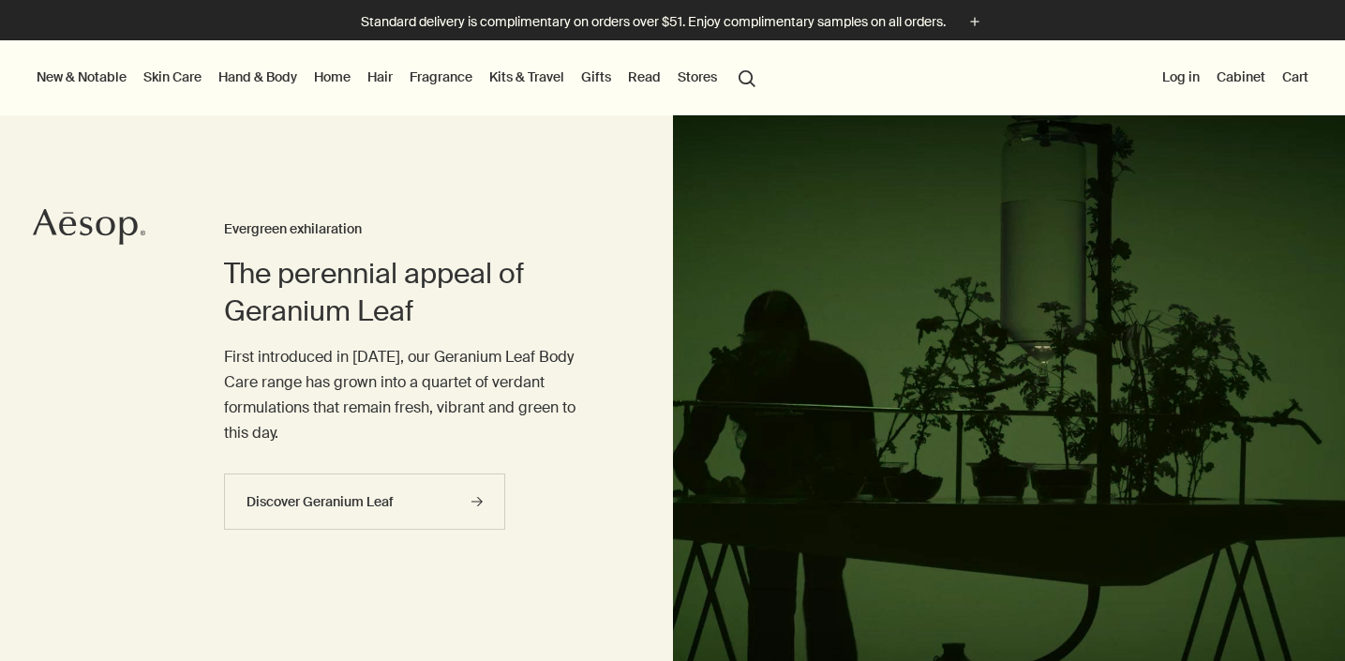
click at [171, 80] on link "Skin Care" at bounding box center [173, 77] width 66 height 24
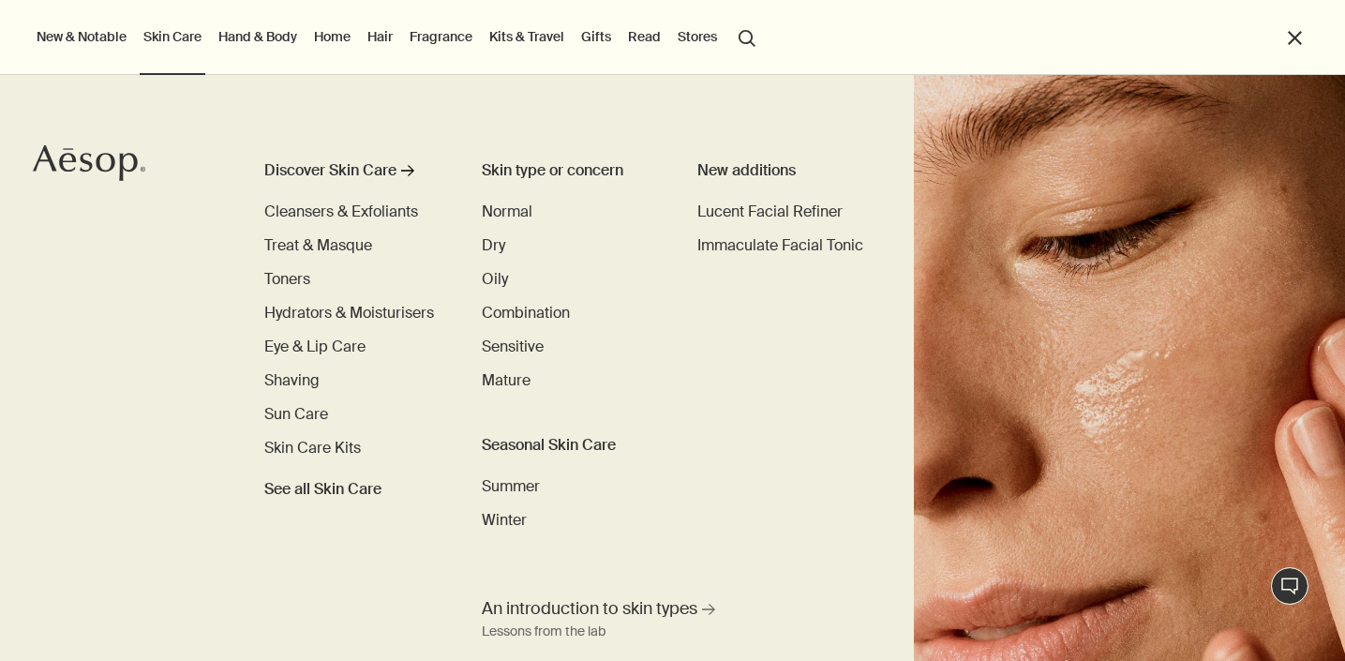
click at [276, 39] on link "Hand & Body" at bounding box center [258, 36] width 86 height 24
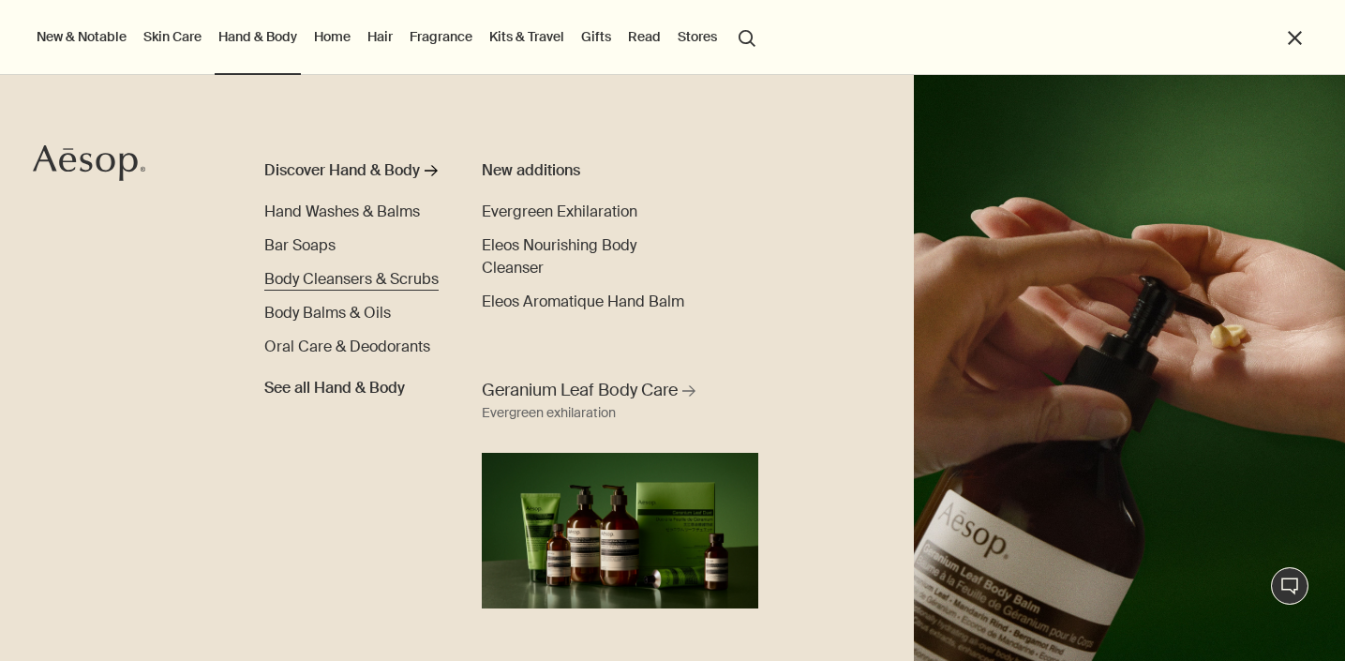
click at [286, 281] on span "Body Cleansers & Scrubs" at bounding box center [351, 279] width 174 height 20
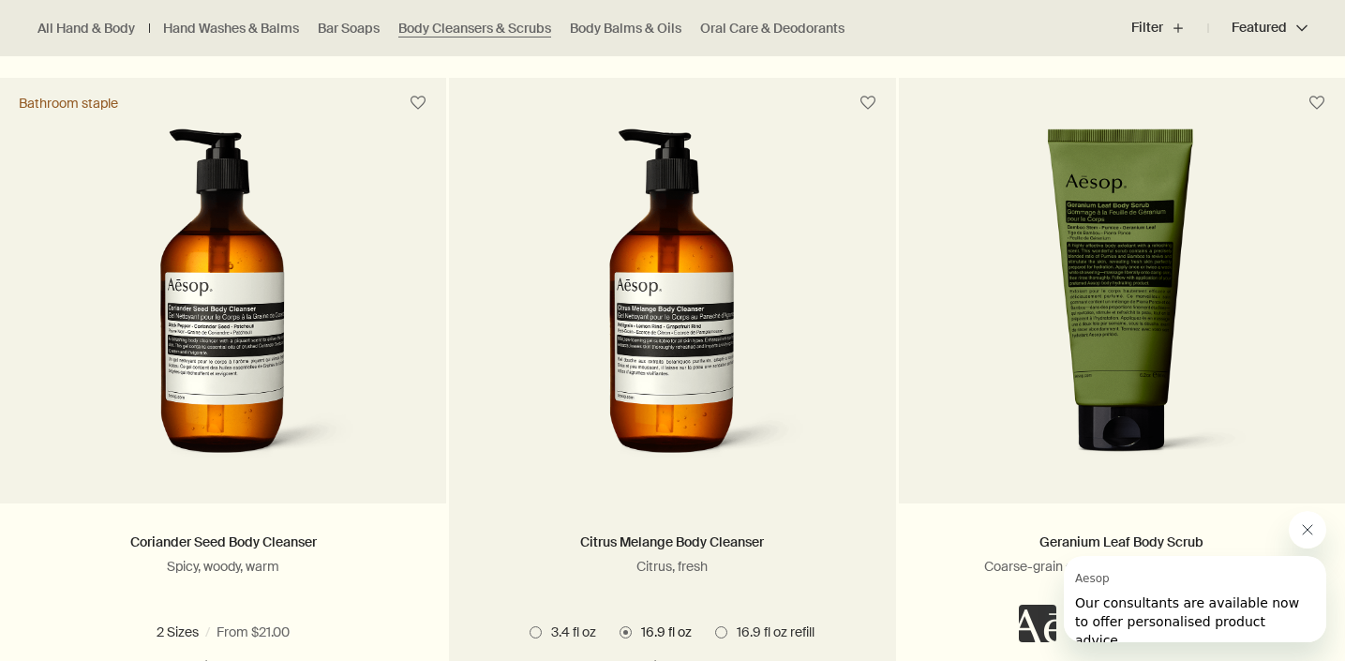
scroll to position [1220, 0]
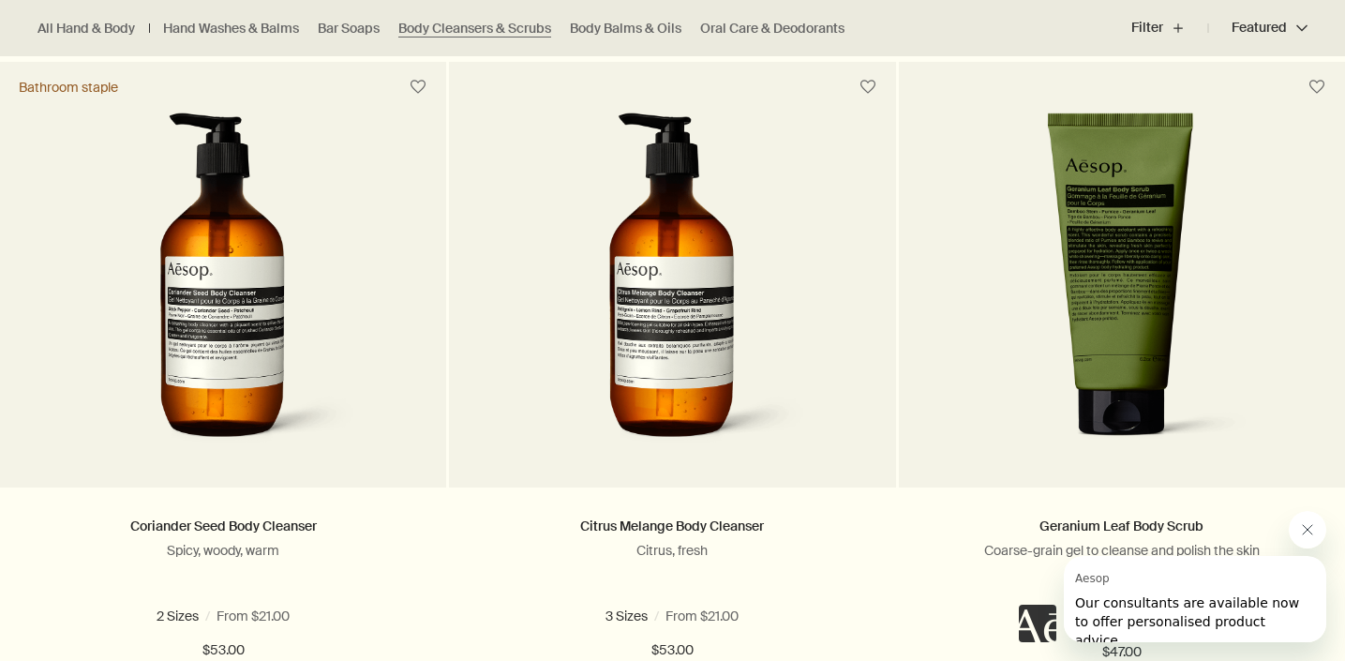
click at [1306, 529] on icon "Close message from Aesop" at bounding box center [1307, 529] width 9 height 9
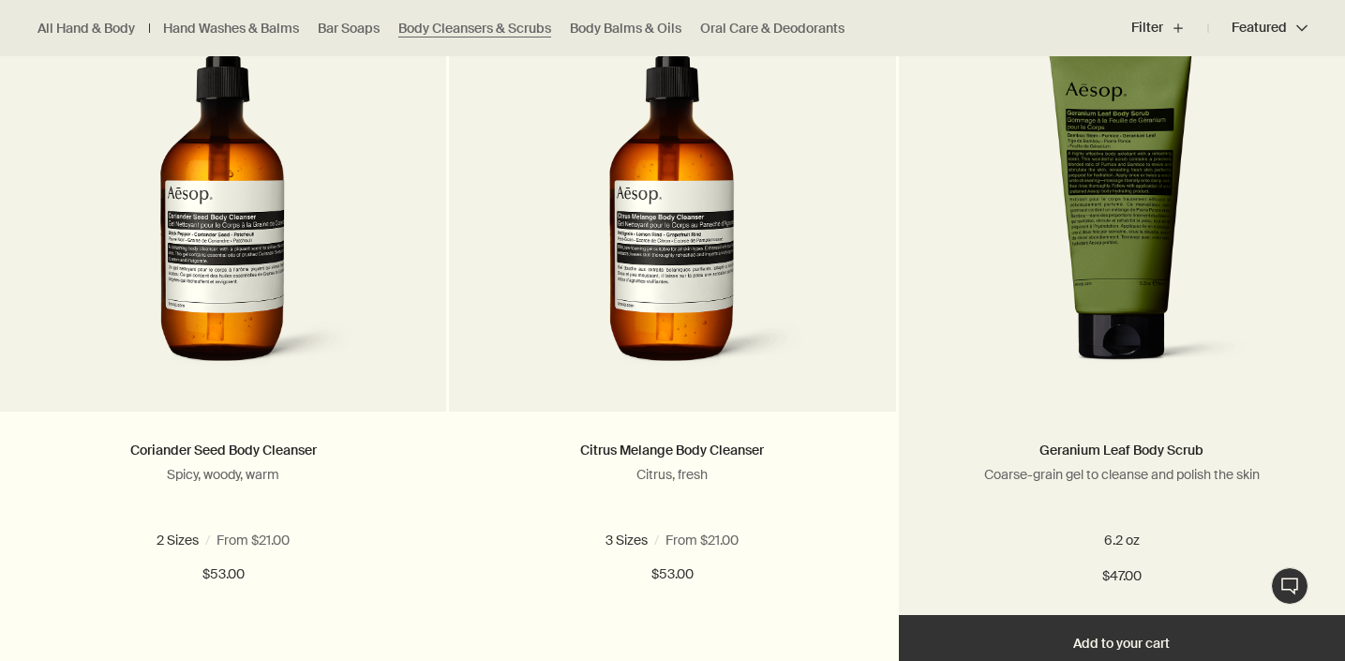
scroll to position [1318, 0]
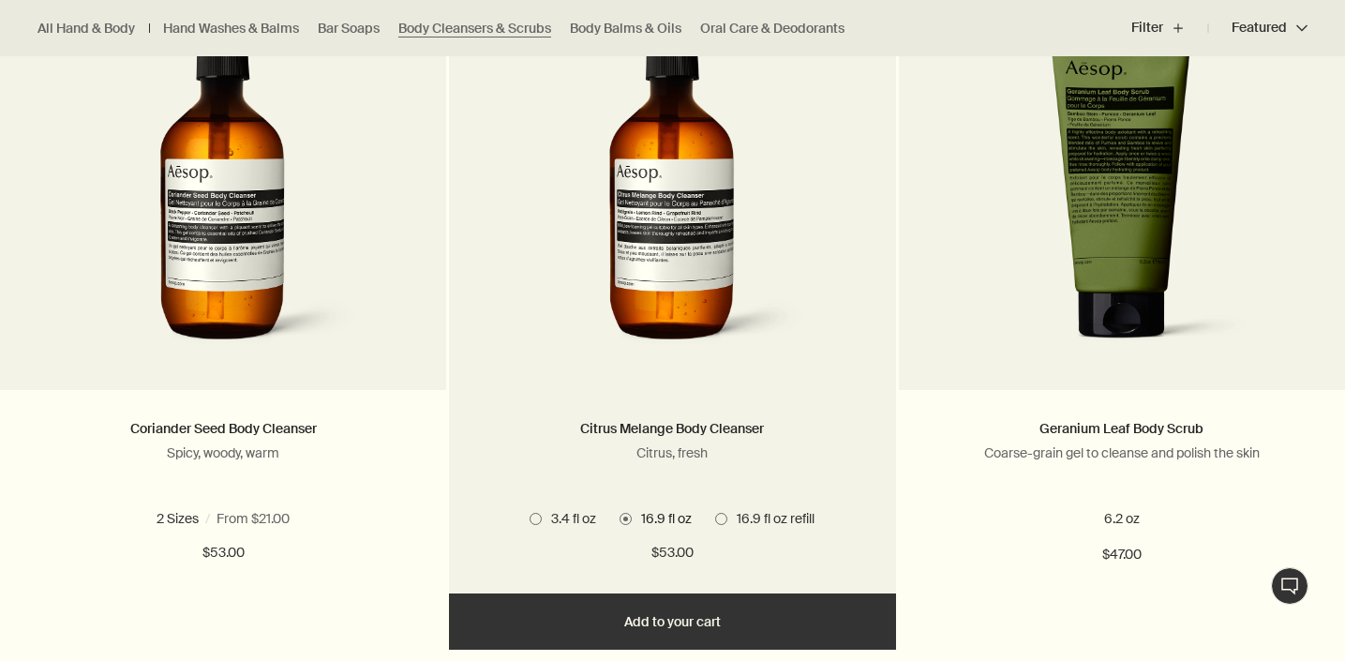
click at [700, 294] on img at bounding box center [672, 188] width 280 height 347
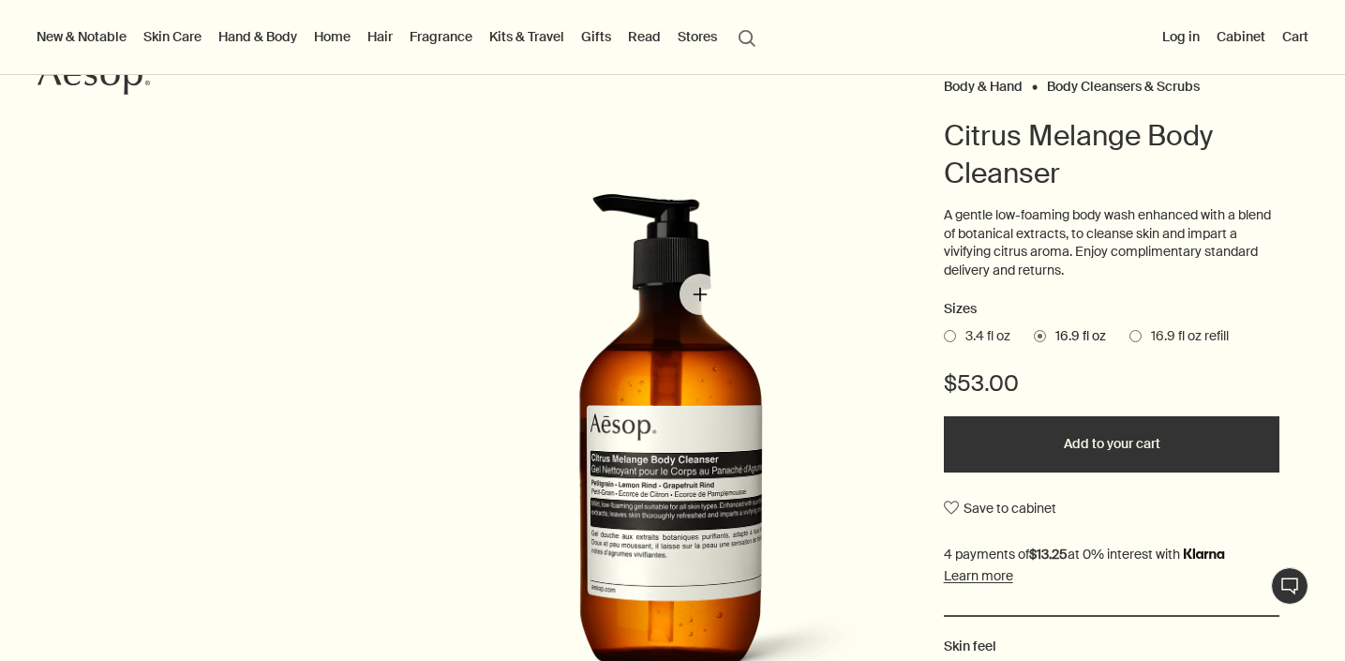
scroll to position [157, 0]
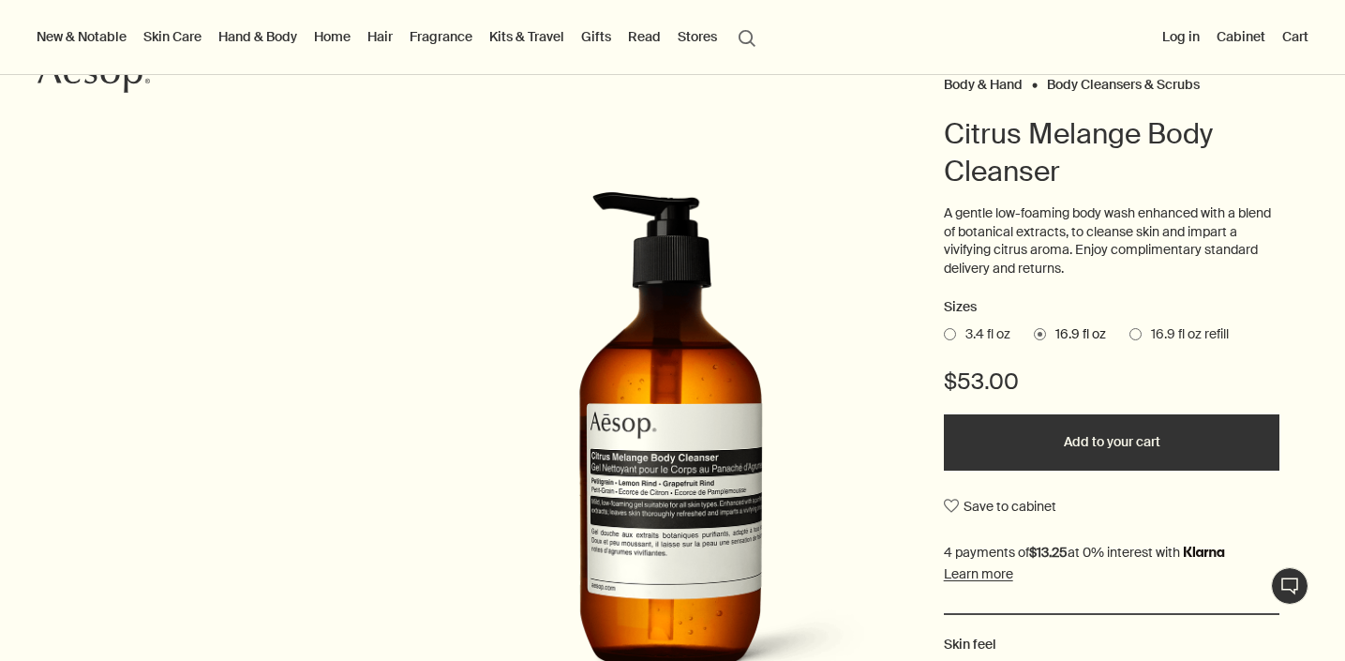
click at [955, 330] on span at bounding box center [950, 334] width 12 height 12
click at [944, 330] on input "3.4 fl oz" at bounding box center [944, 331] width 0 height 12
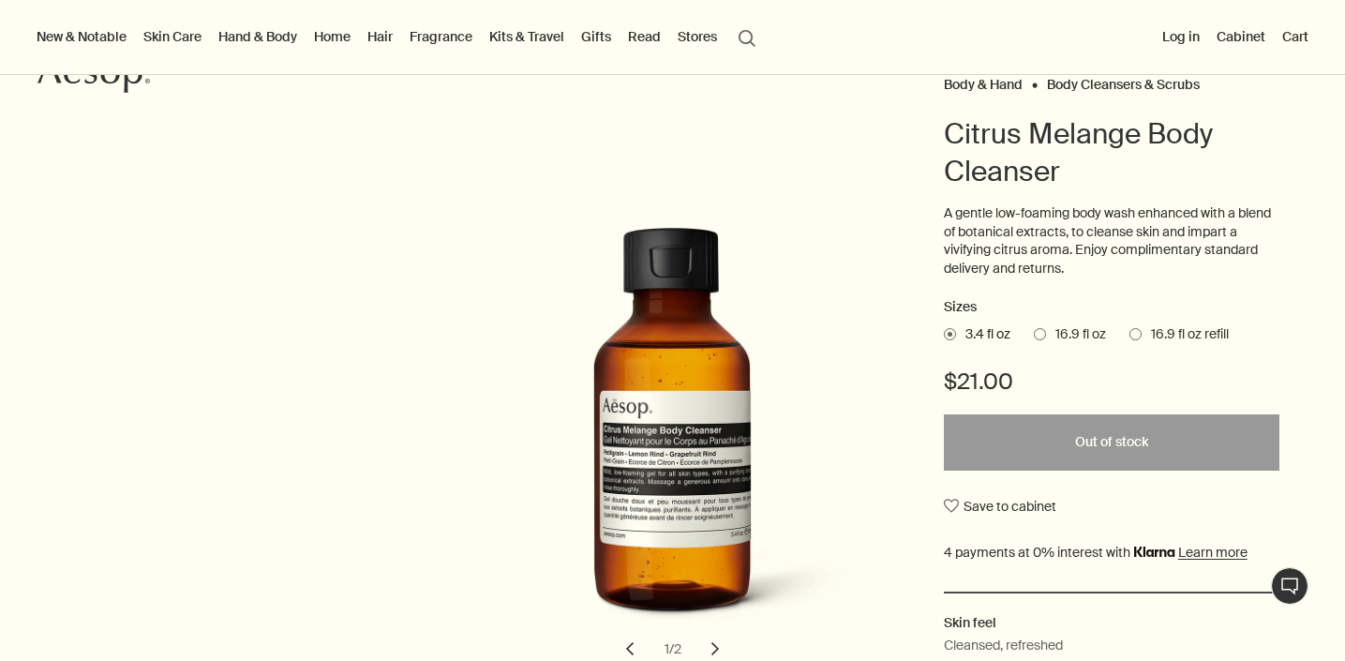
click at [1048, 329] on span "16.9 fl oz" at bounding box center [1076, 334] width 60 height 19
click at [1034, 329] on input "16.9 fl oz" at bounding box center [1034, 331] width 0 height 12
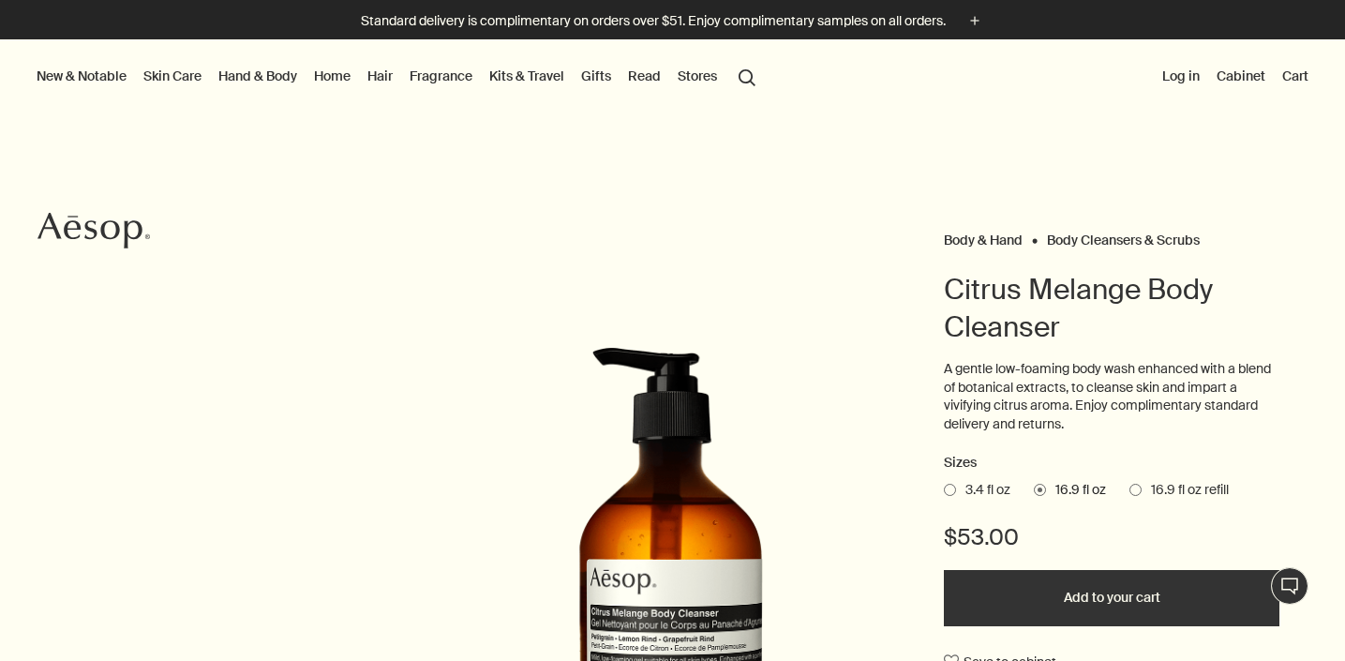
scroll to position [4, 0]
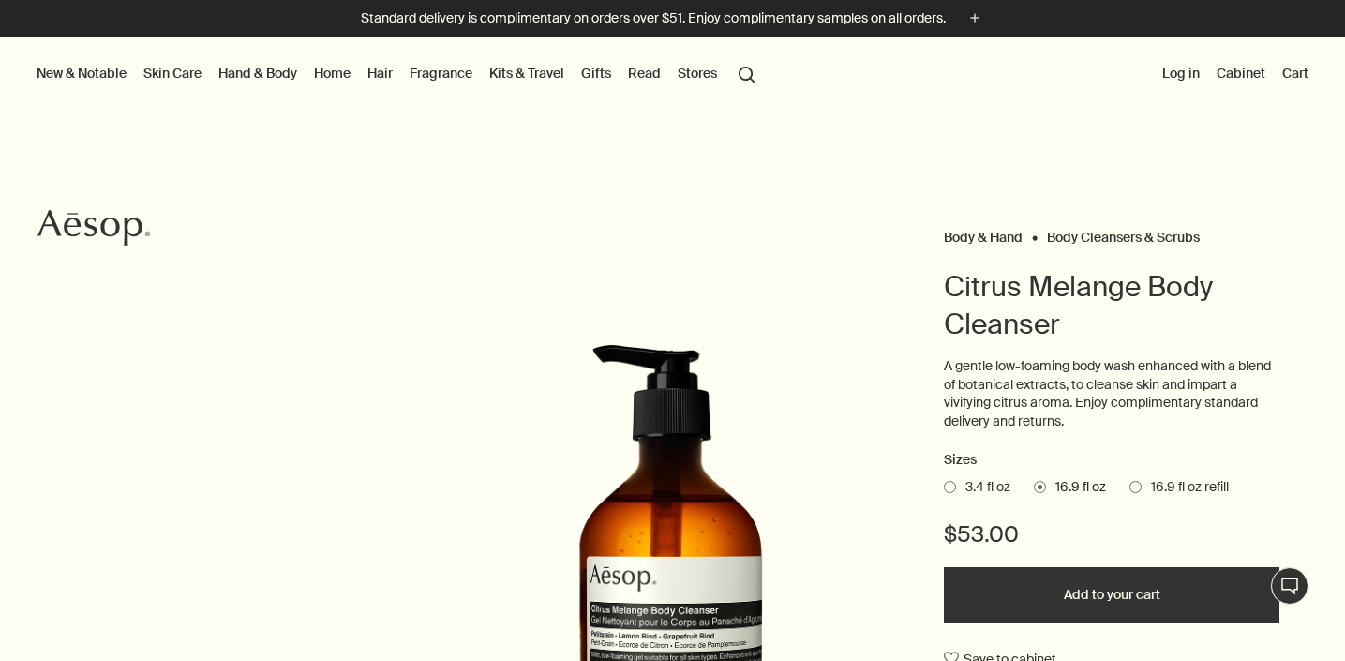
click at [1139, 484] on span at bounding box center [1135, 487] width 12 height 12
click at [1129, 484] on input "16.9 fl oz refill" at bounding box center [1129, 484] width 0 height 12
click at [1038, 481] on span at bounding box center [1040, 487] width 12 height 12
click at [1034, 480] on input "16.9 fl oz" at bounding box center [1034, 484] width 0 height 12
